Goal: Transaction & Acquisition: Purchase product/service

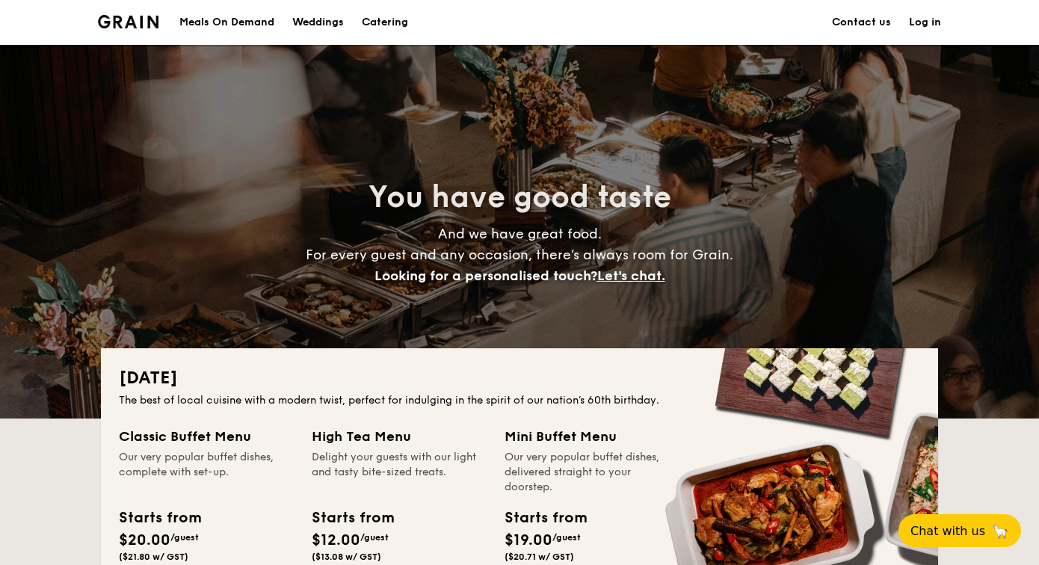
click at [252, 28] on div "Meals On Demand" at bounding box center [226, 22] width 95 height 45
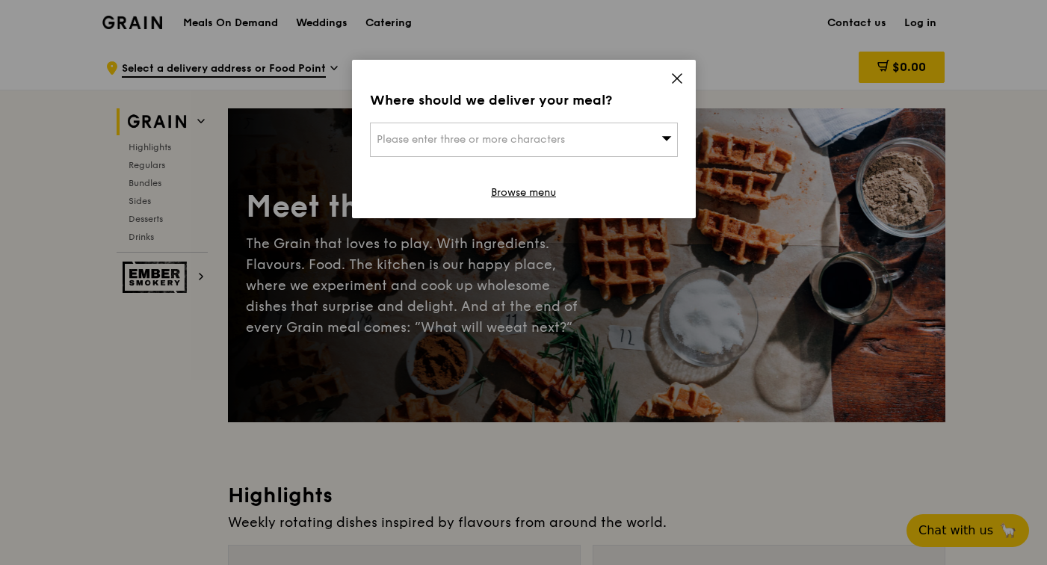
click at [480, 144] on span "Please enter three or more characters" at bounding box center [471, 139] width 188 height 13
type input "btadrian@mac.com"
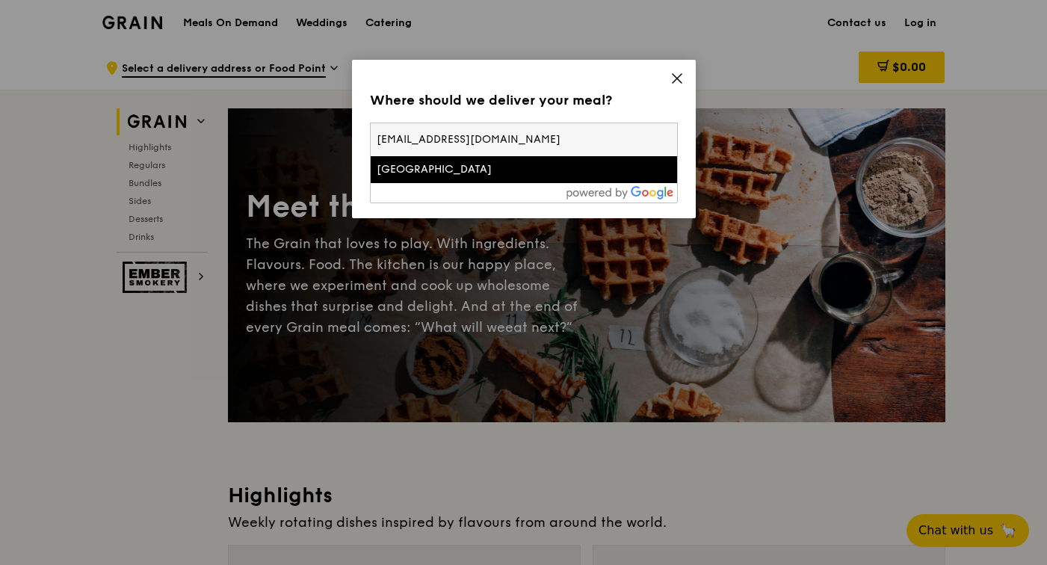
click at [686, 160] on div "Where should we deliver your meal? Please enter three or more characters btadri…" at bounding box center [524, 139] width 344 height 158
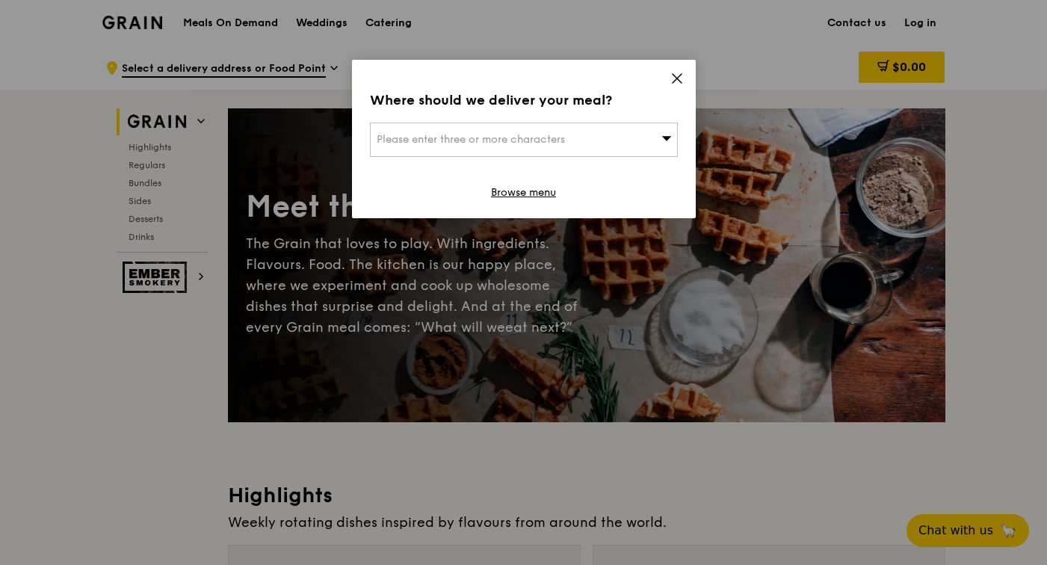
click at [546, 139] on span "Please enter three or more characters" at bounding box center [471, 139] width 188 height 13
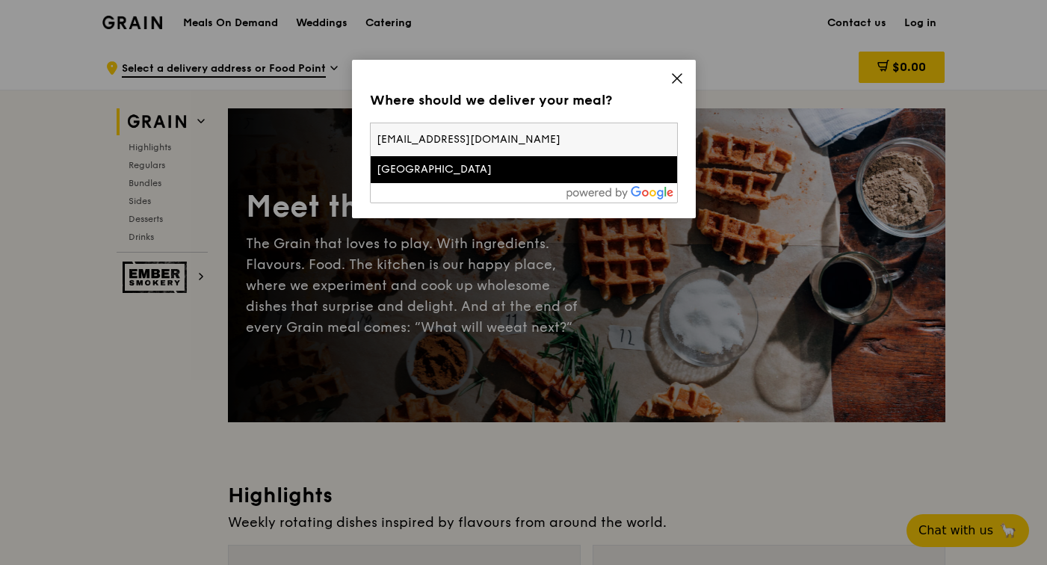
click at [546, 139] on input "btadrian@mac.com" at bounding box center [524, 139] width 306 height 33
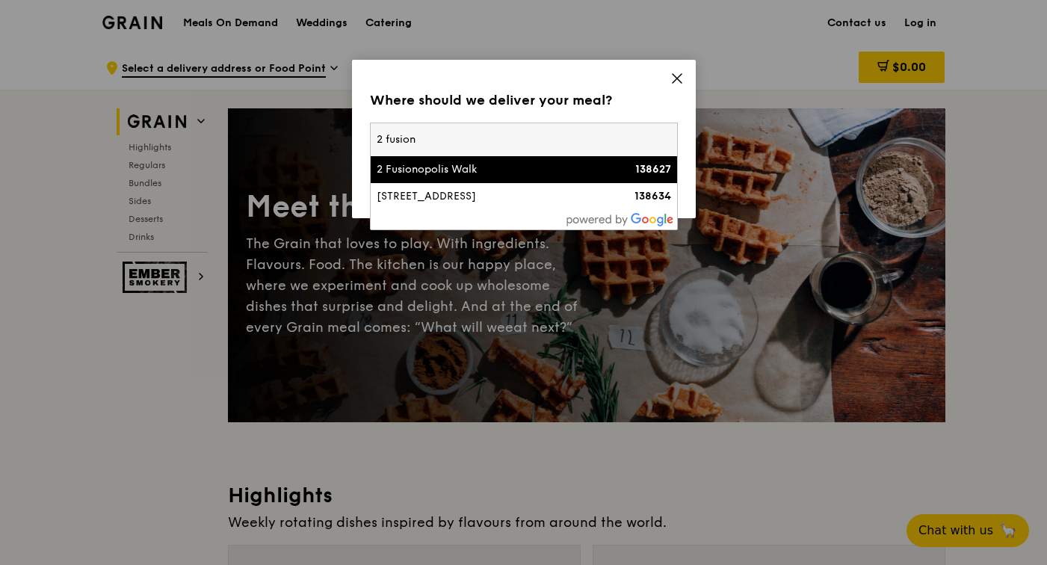
type input "2 fusiono"
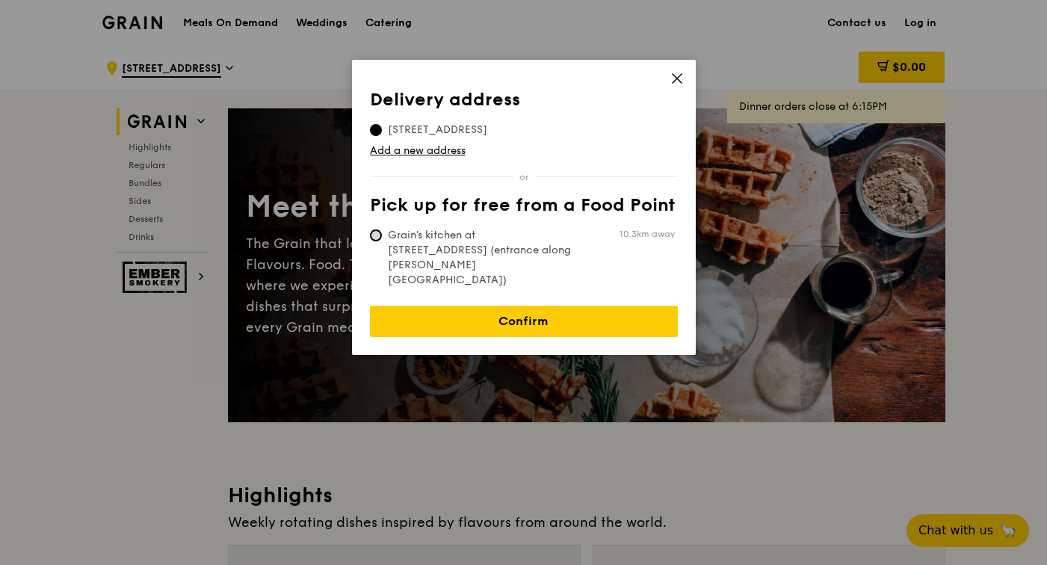
click at [380, 236] on input "Grain's kitchen at 5 Burn Road #05-01 (entrance along Harrison Road) 10.3km away" at bounding box center [376, 235] width 12 height 12
radio input "true"
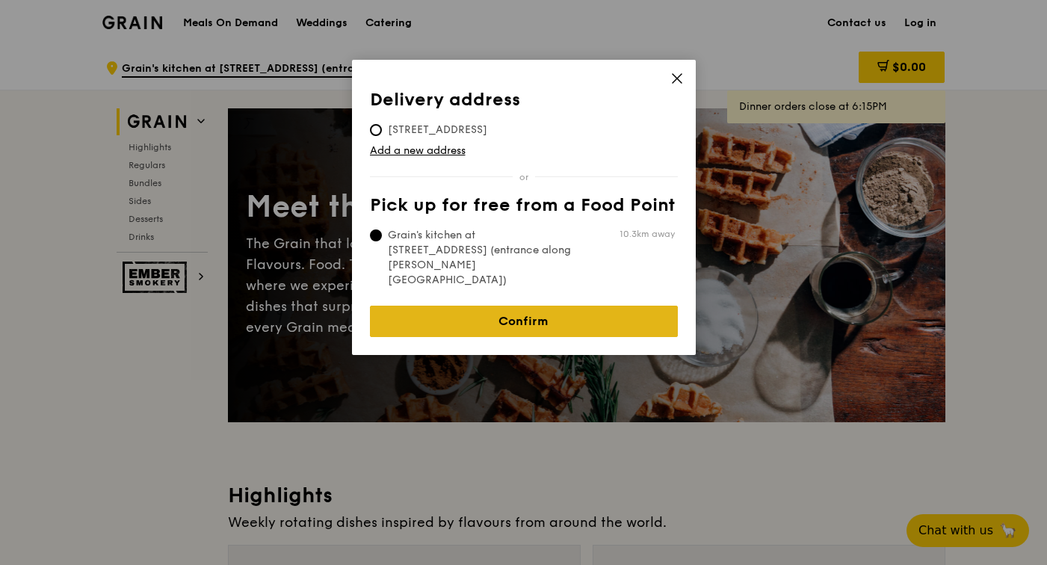
click at [534, 306] on link "Confirm" at bounding box center [524, 321] width 308 height 31
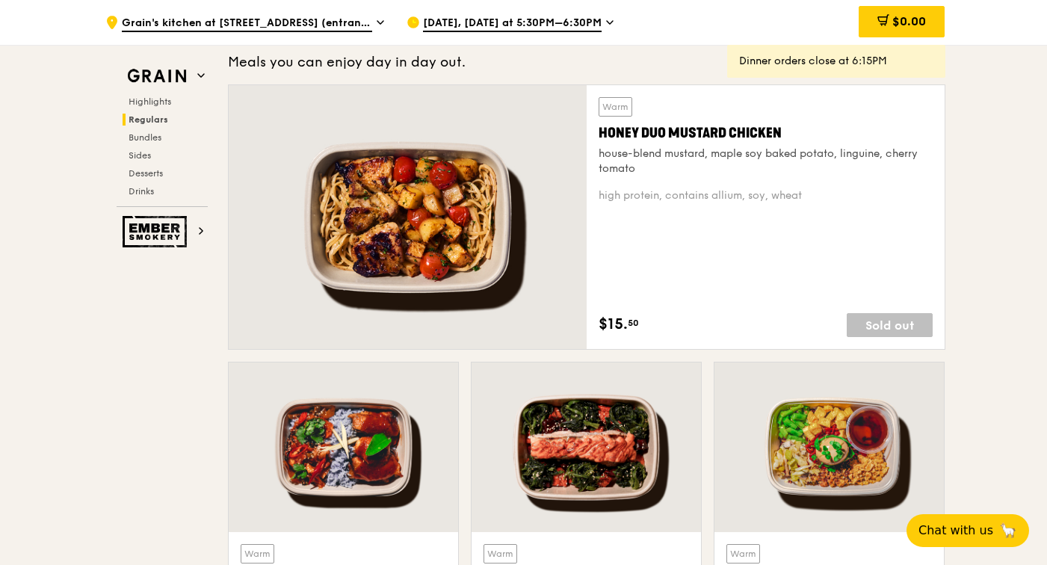
scroll to position [976, 0]
